Goal: Transaction & Acquisition: Purchase product/service

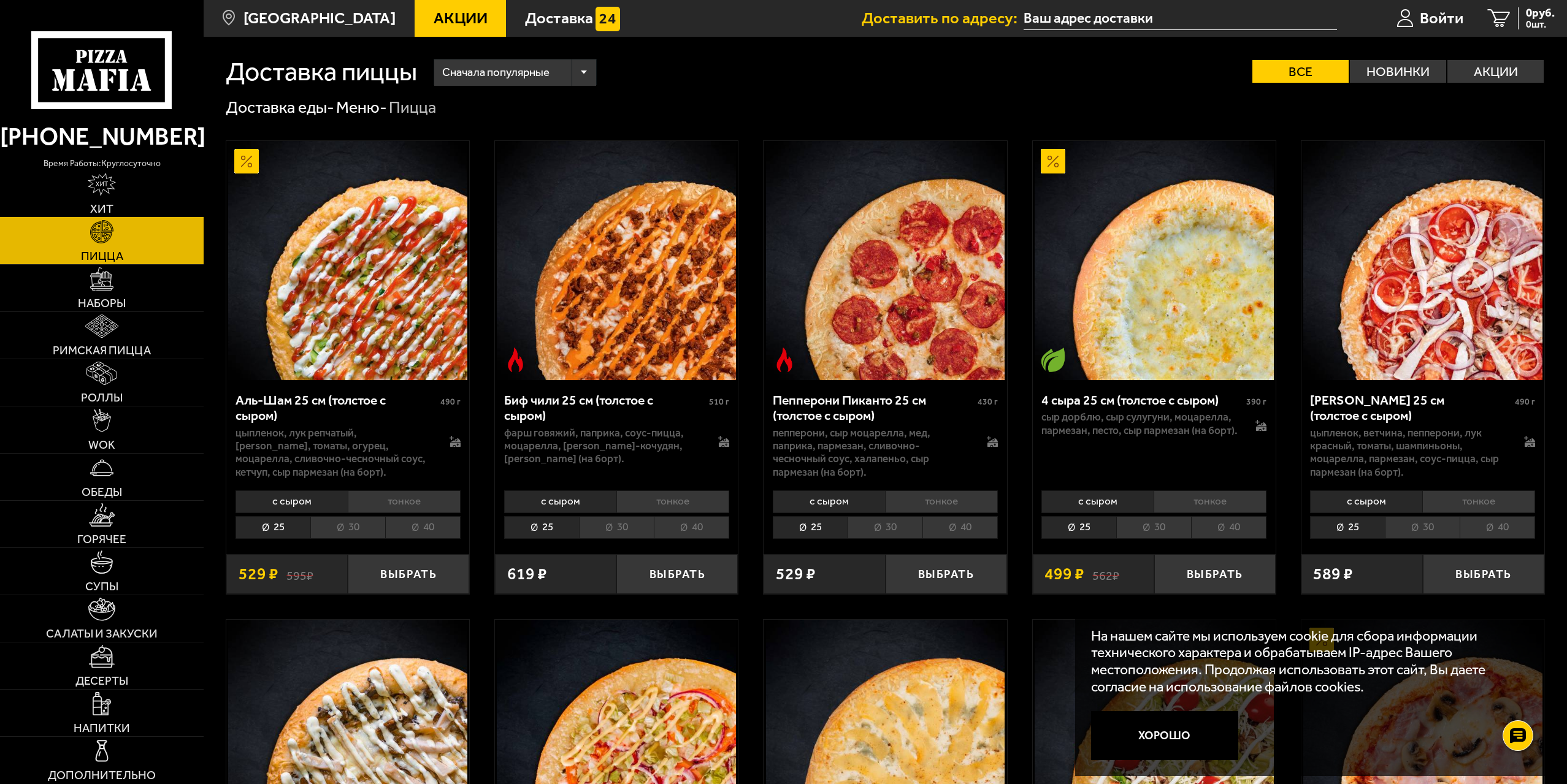
click at [103, 200] on link "Хит" at bounding box center [102, 193] width 204 height 47
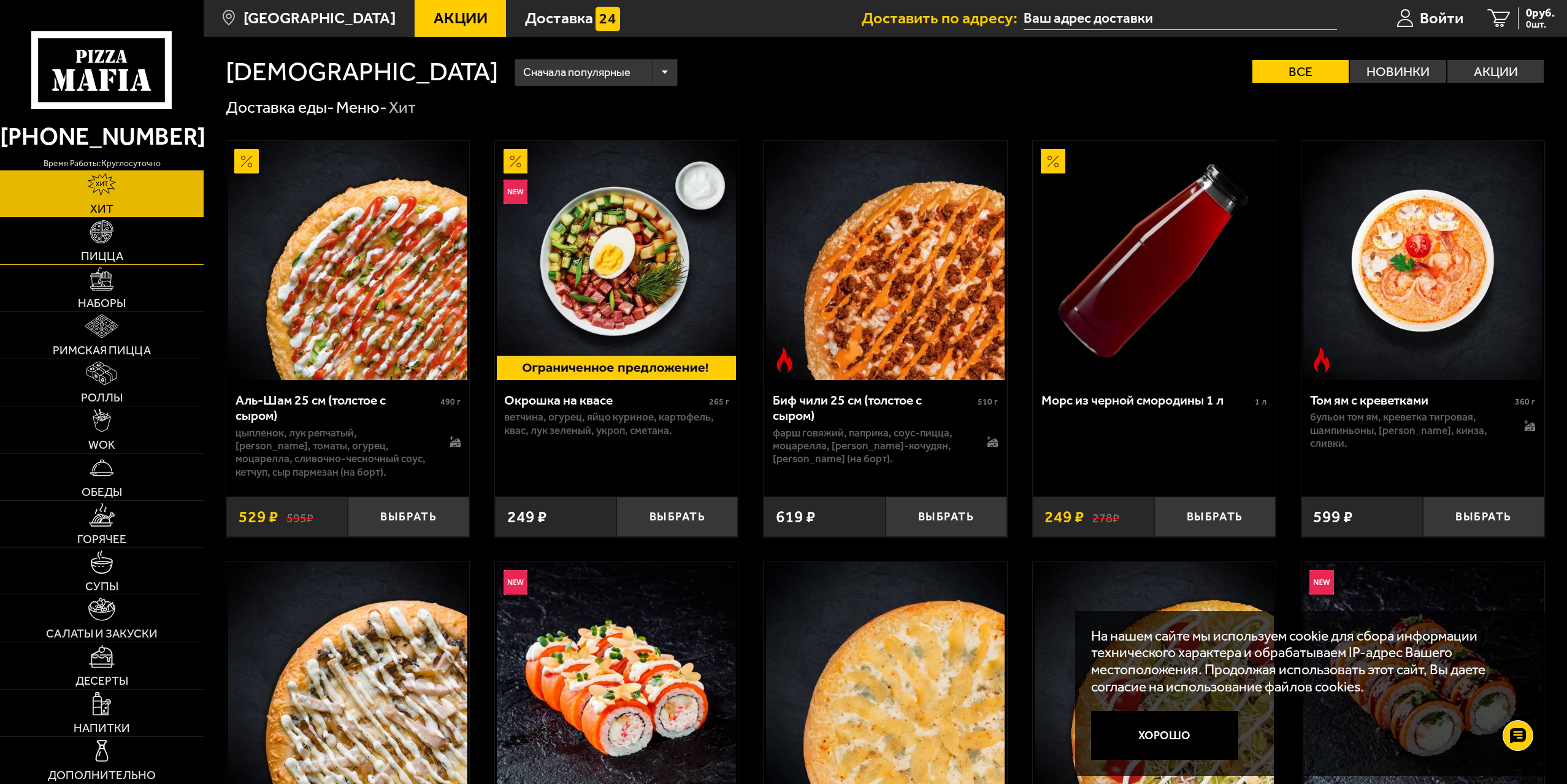
click at [105, 253] on span "Пицца" at bounding box center [102, 255] width 42 height 11
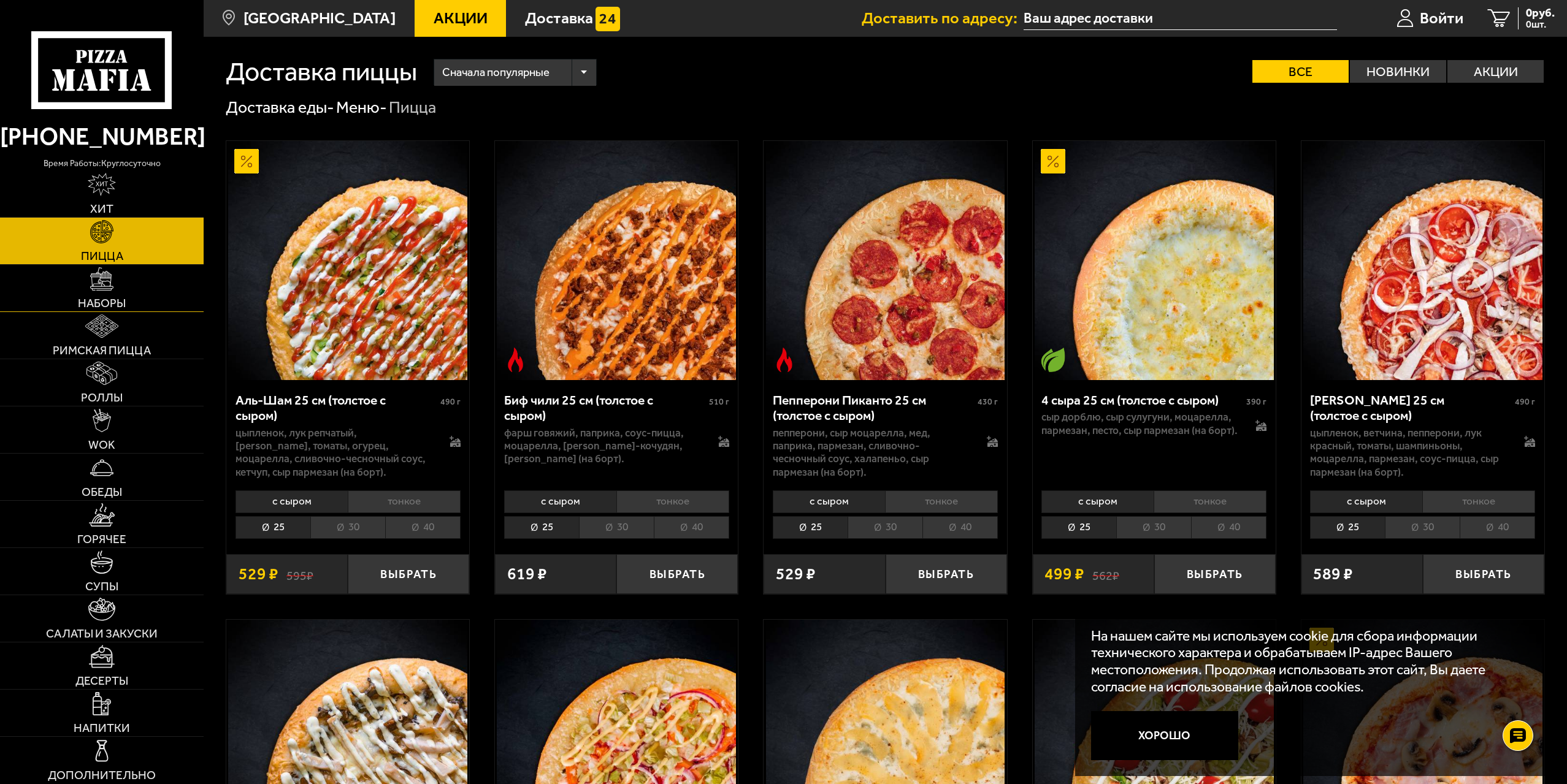
click at [107, 287] on img at bounding box center [102, 279] width 23 height 23
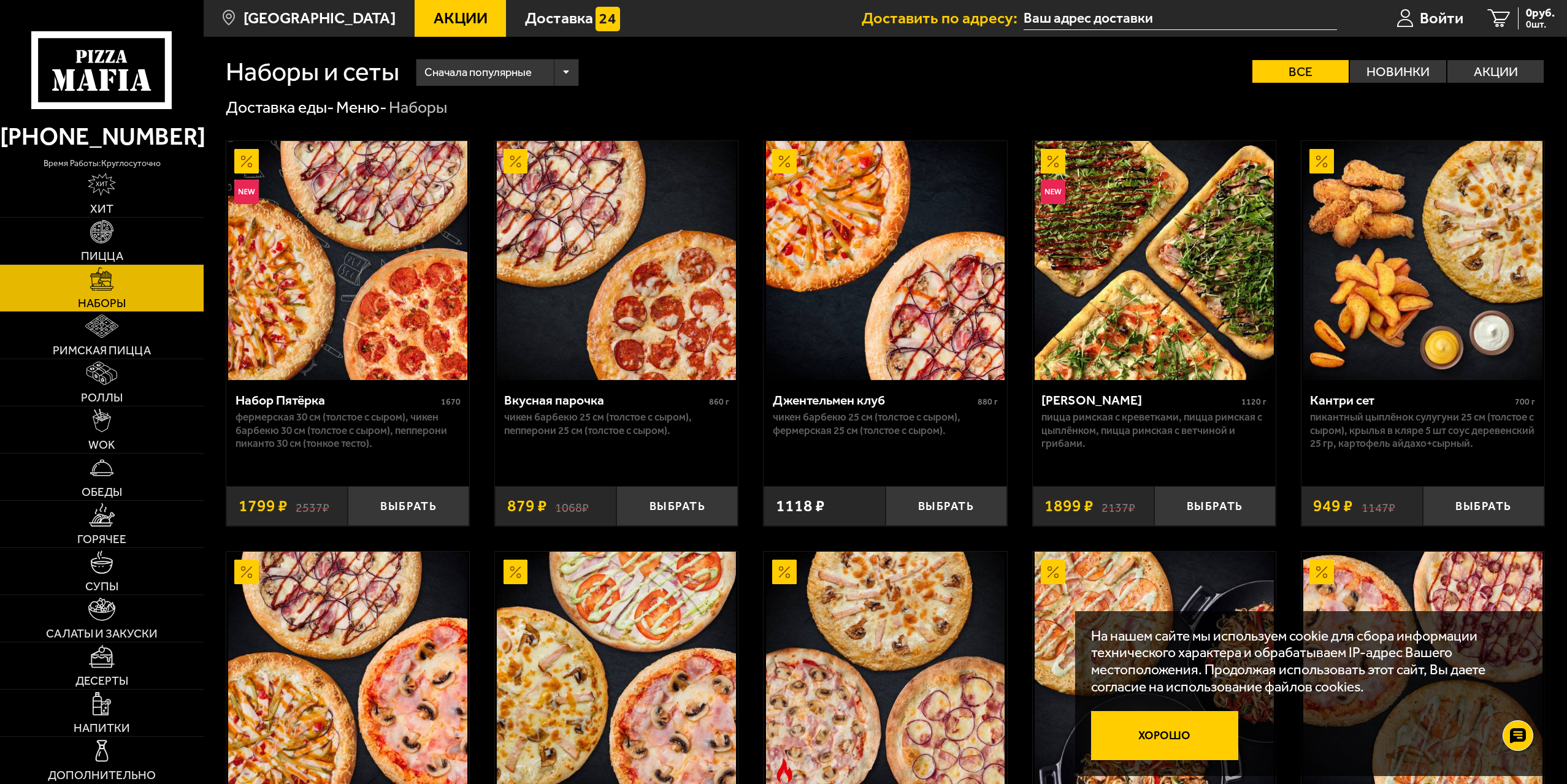
click at [1177, 736] on button "Хорошо" at bounding box center [1164, 736] width 148 height 49
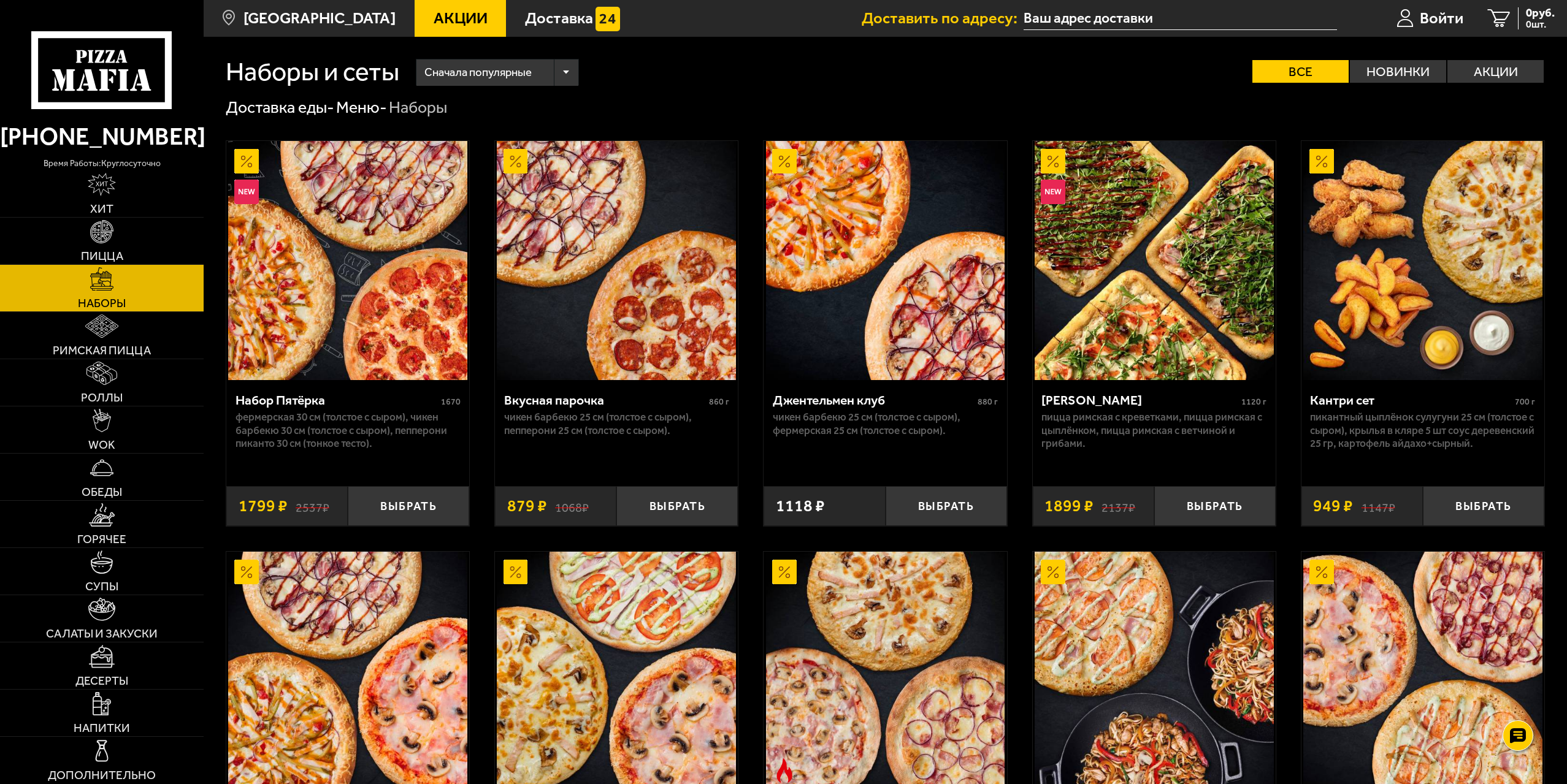
click at [563, 72] on div "Сначала популярные" at bounding box center [497, 72] width 162 height 26
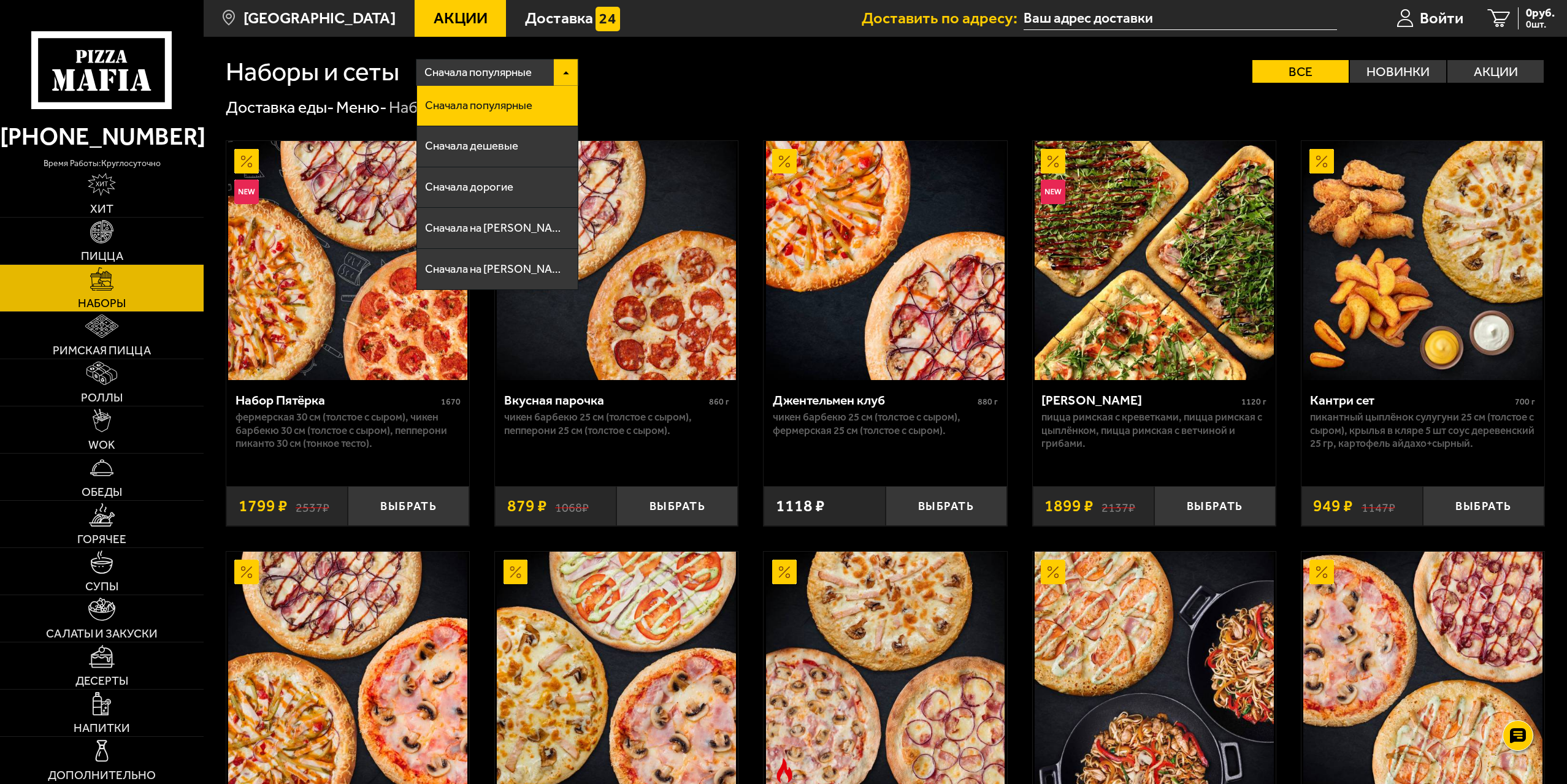
drag, startPoint x: 564, startPoint y: 72, endPoint x: 574, endPoint y: 74, distance: 10.2
click at [564, 72] on div "Сначала популярные" at bounding box center [497, 72] width 162 height 26
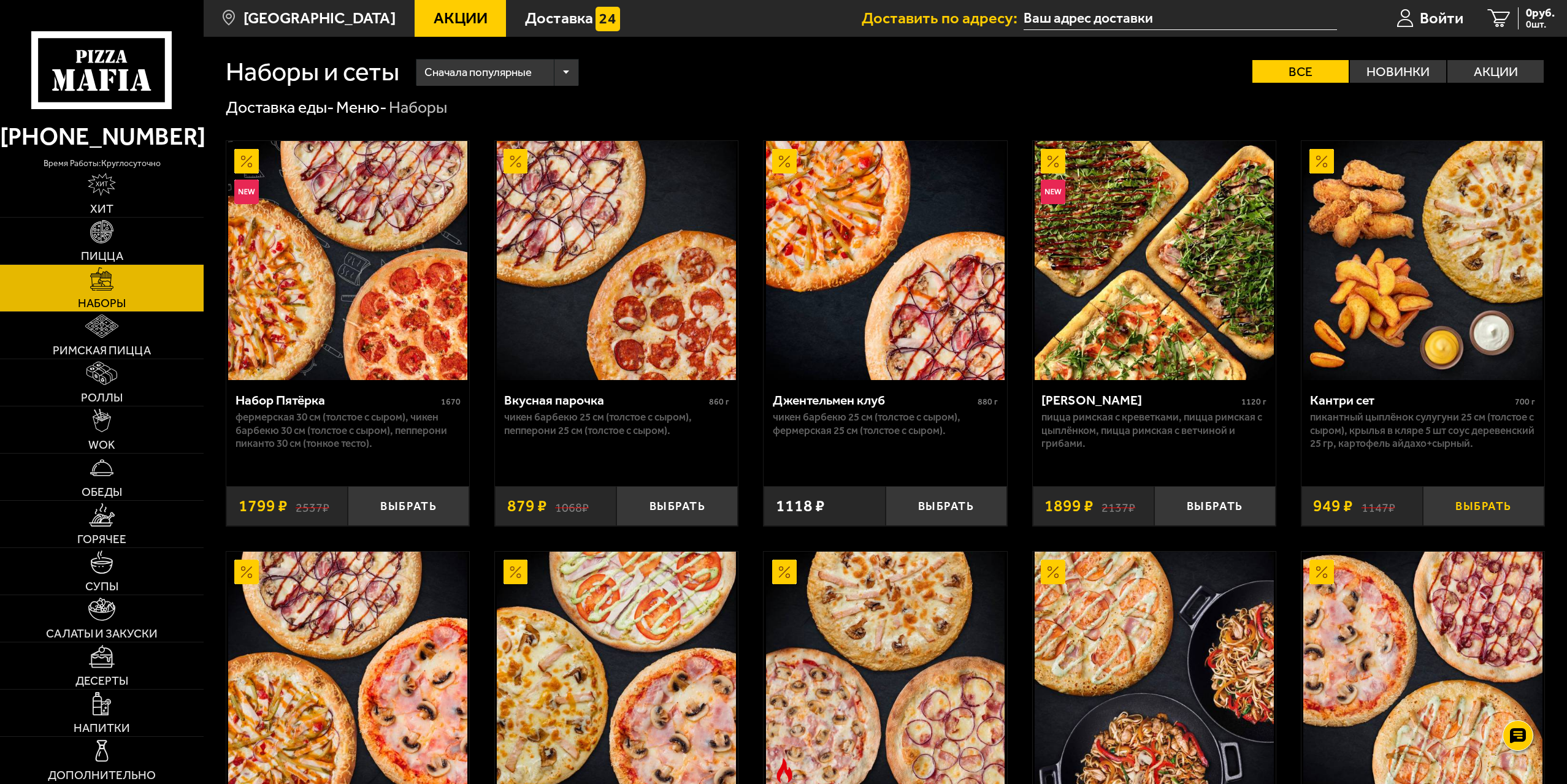
click at [1506, 507] on button "Выбрать" at bounding box center [1483, 506] width 121 height 40
click at [1496, 70] on label "Акции" at bounding box center [1495, 72] width 96 height 23
click at [0, 0] on input "Акции" at bounding box center [0, 0] width 0 height 0
click at [1496, 70] on label "Акции" at bounding box center [1495, 72] width 96 height 23
click at [0, 0] on input "Акции" at bounding box center [0, 0] width 0 height 0
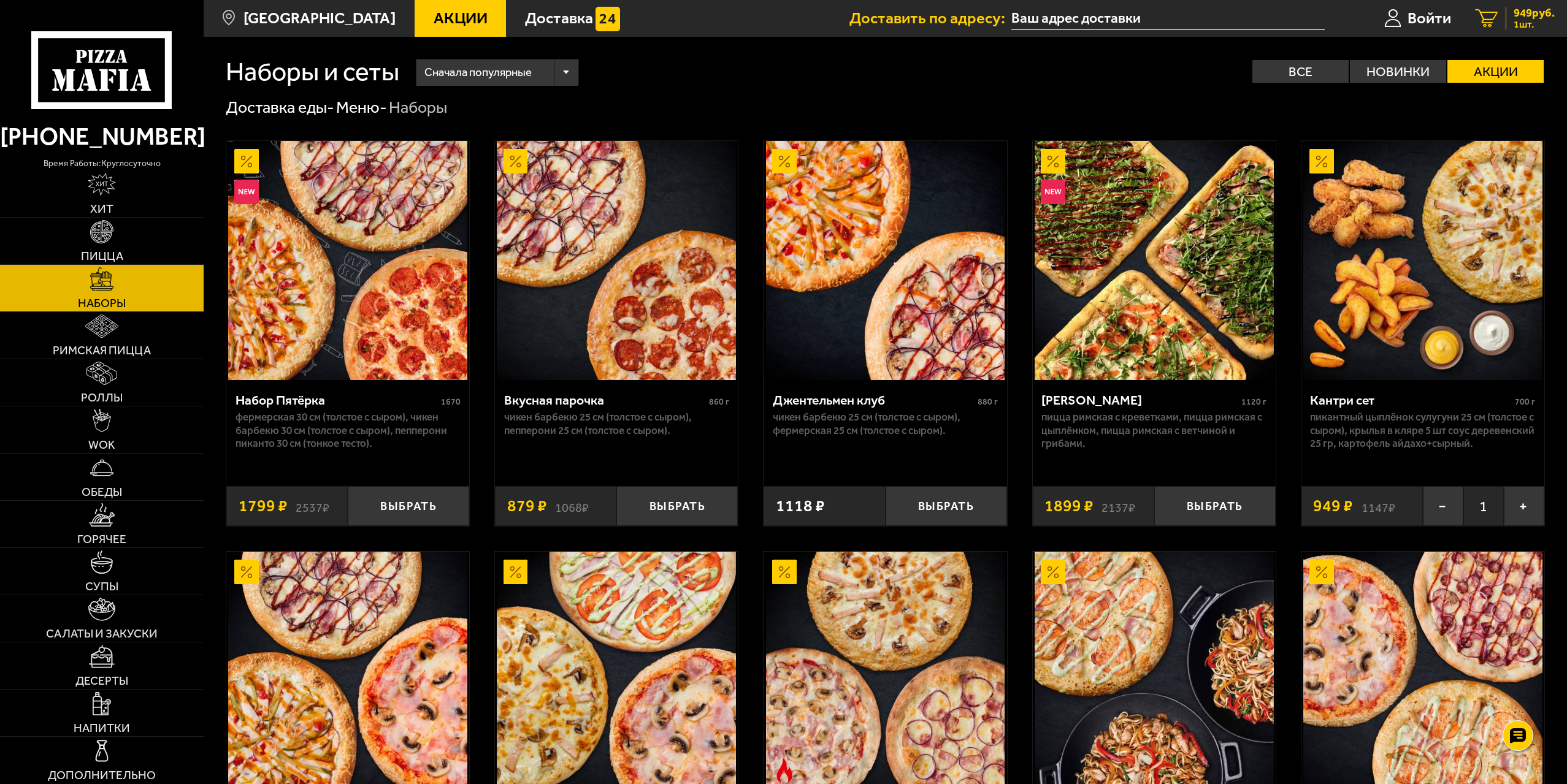
click at [1518, 15] on span "949 руб." at bounding box center [1534, 12] width 42 height 11
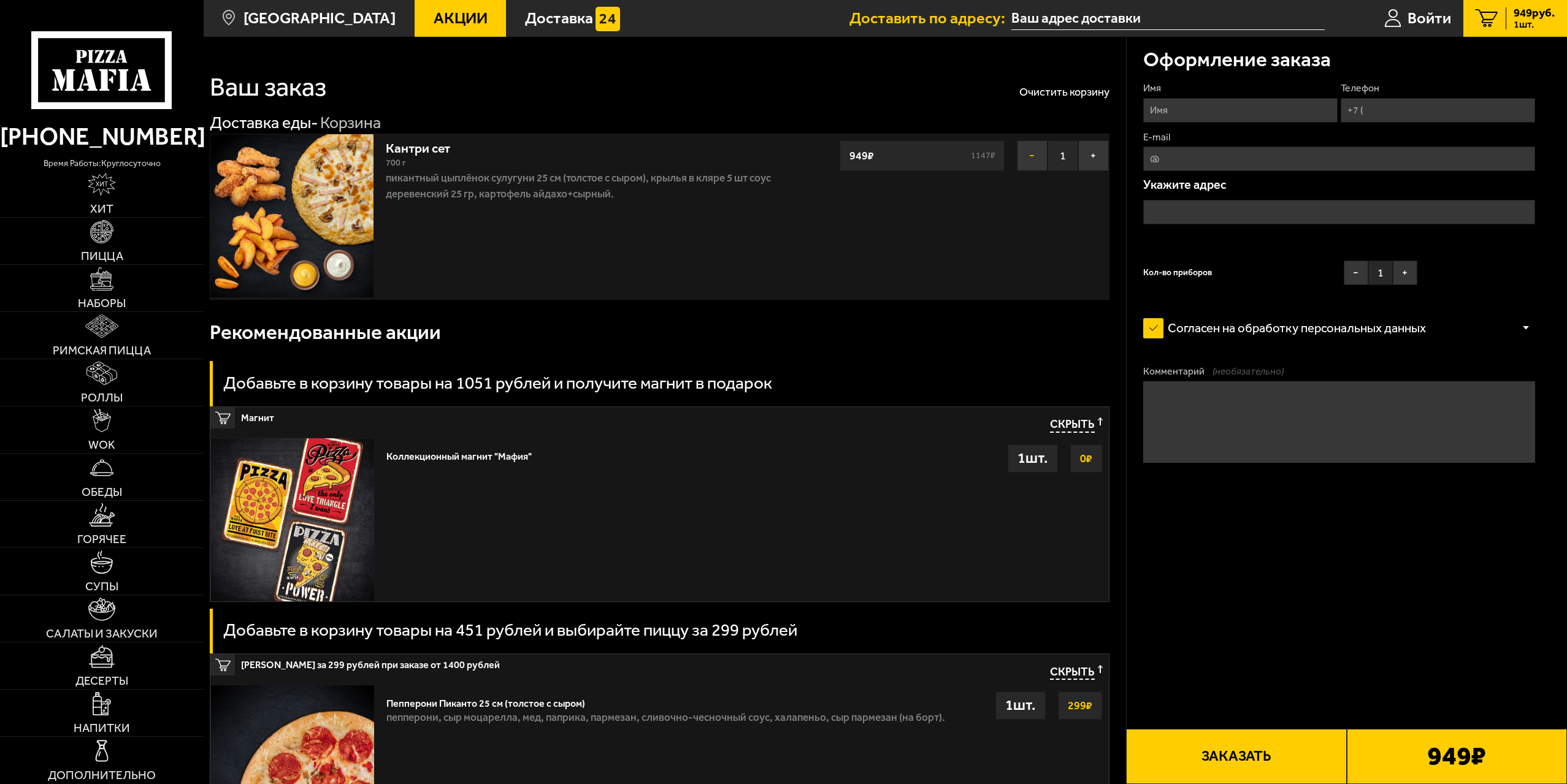
click at [1024, 155] on button "−" at bounding box center [1032, 155] width 31 height 31
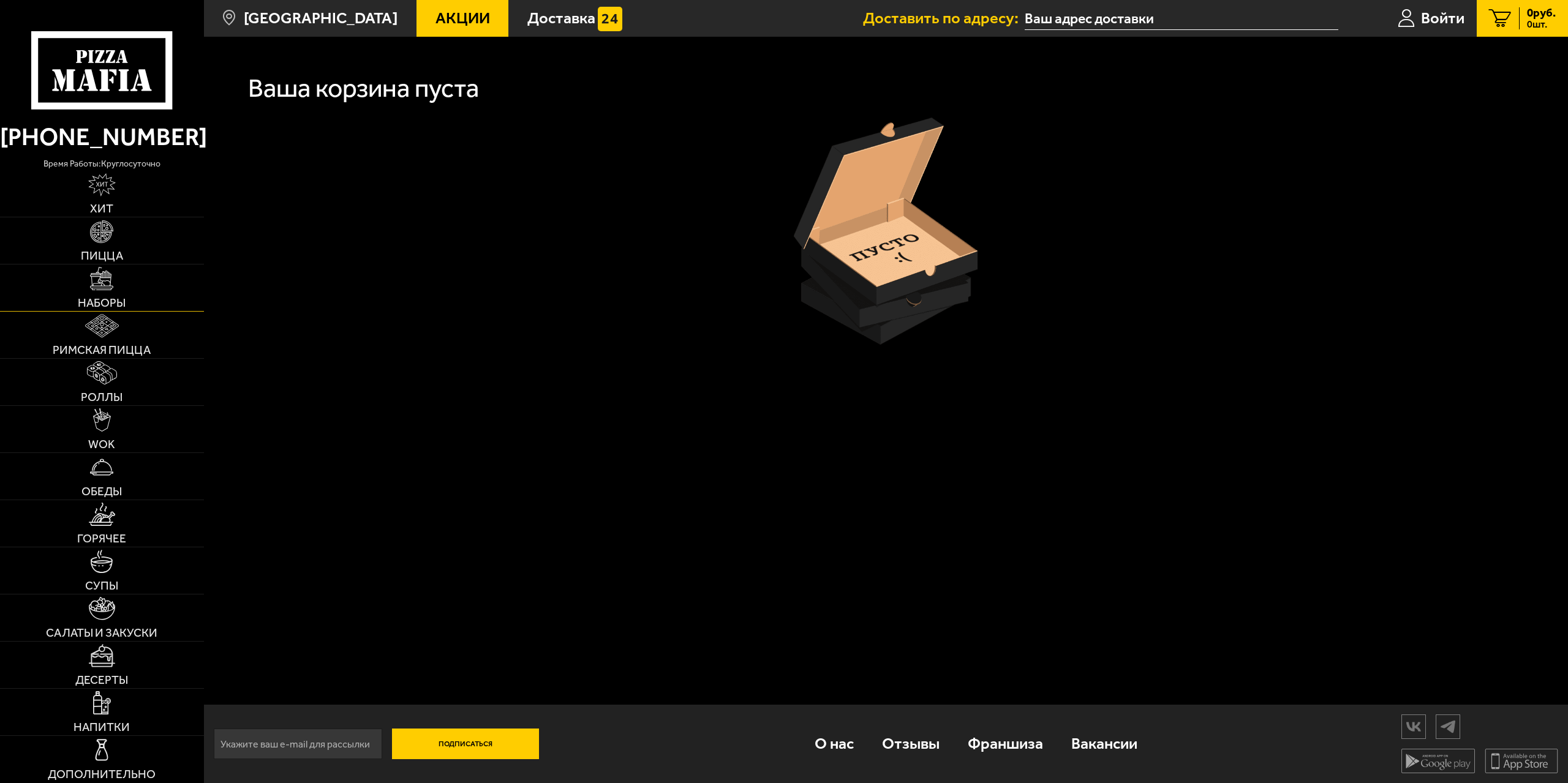
click at [95, 286] on img at bounding box center [101, 279] width 23 height 23
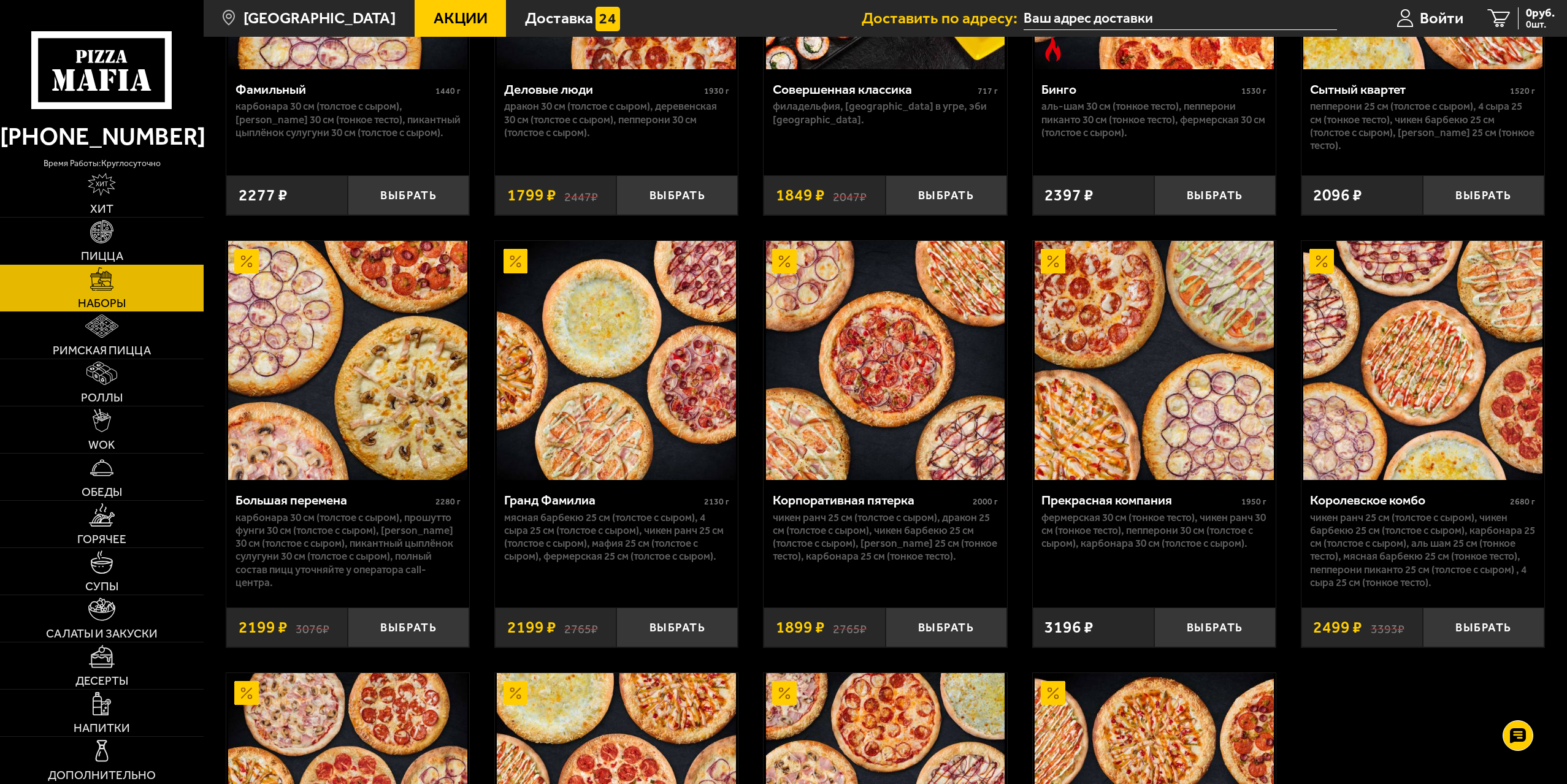
scroll to position [1962, 0]
click at [94, 382] on img at bounding box center [102, 373] width 30 height 23
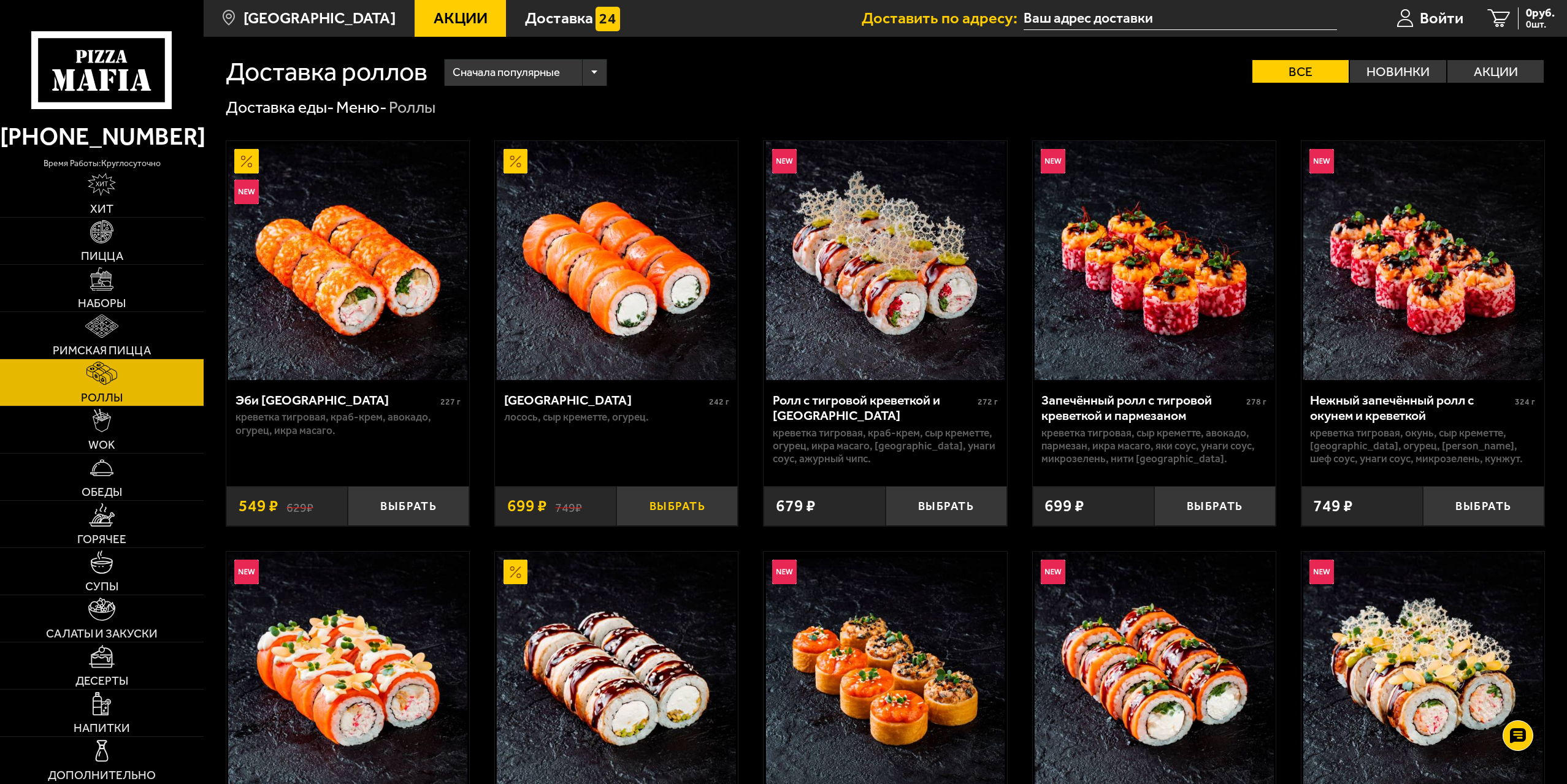
click at [661, 509] on button "Выбрать" at bounding box center [677, 506] width 121 height 40
click at [108, 336] on img at bounding box center [102, 326] width 34 height 23
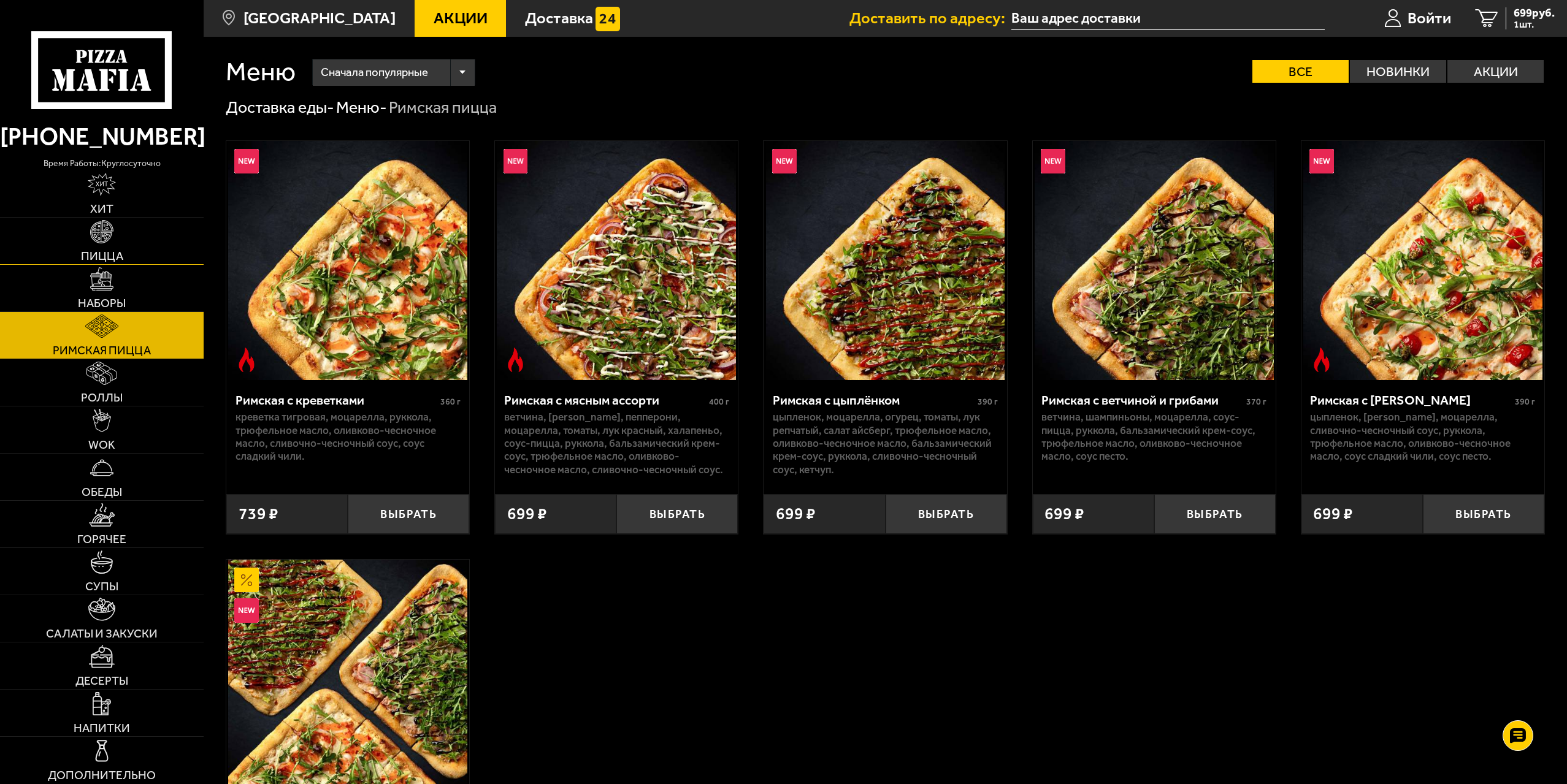
click at [102, 240] on img at bounding box center [102, 231] width 23 height 23
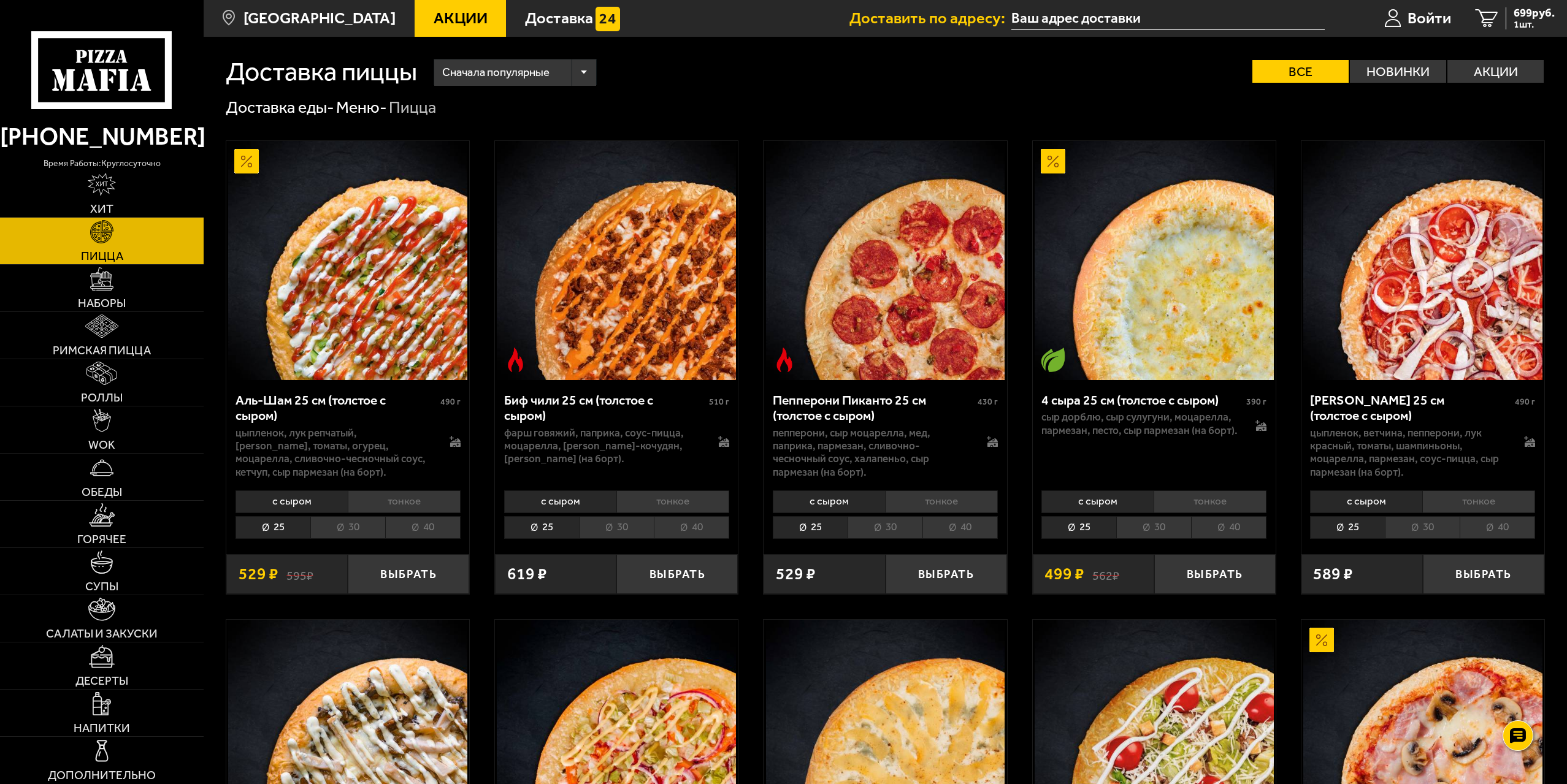
click at [594, 77] on div "Сначала популярные" at bounding box center [515, 72] width 162 height 26
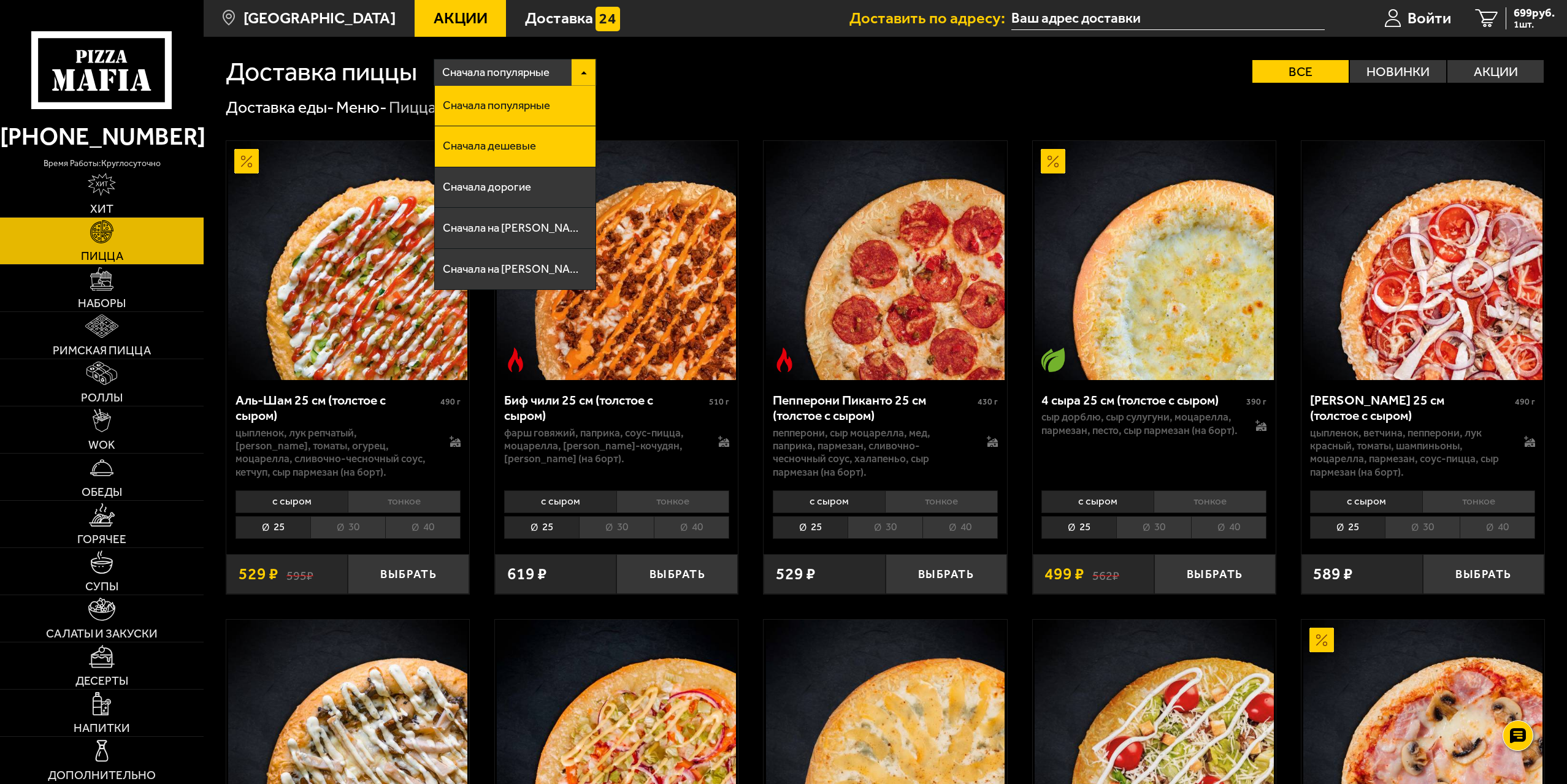
click at [511, 147] on span "Сначала дешевые" at bounding box center [489, 146] width 94 height 11
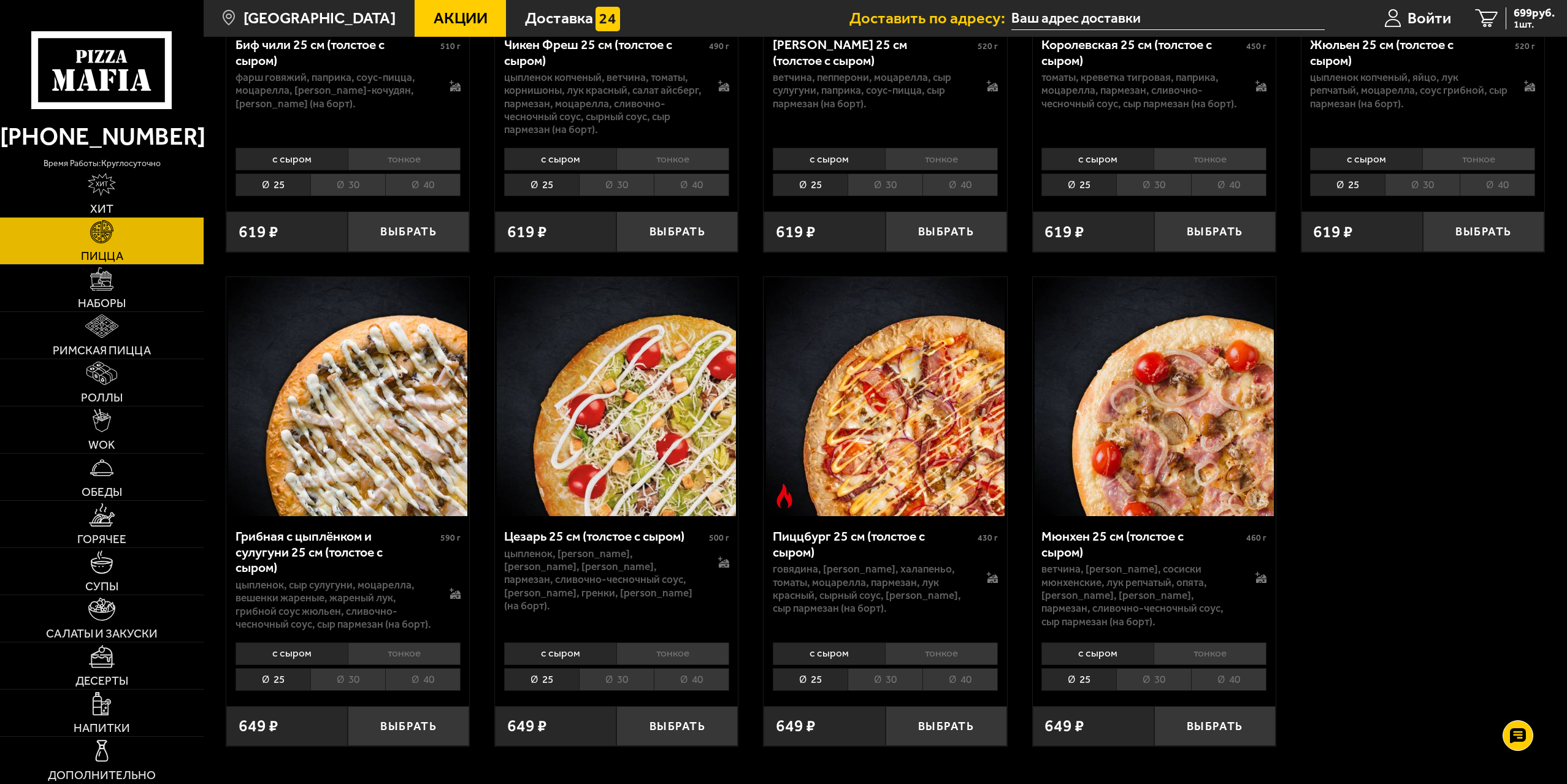
scroll to position [2575, 0]
